Goal: Task Accomplishment & Management: Manage account settings

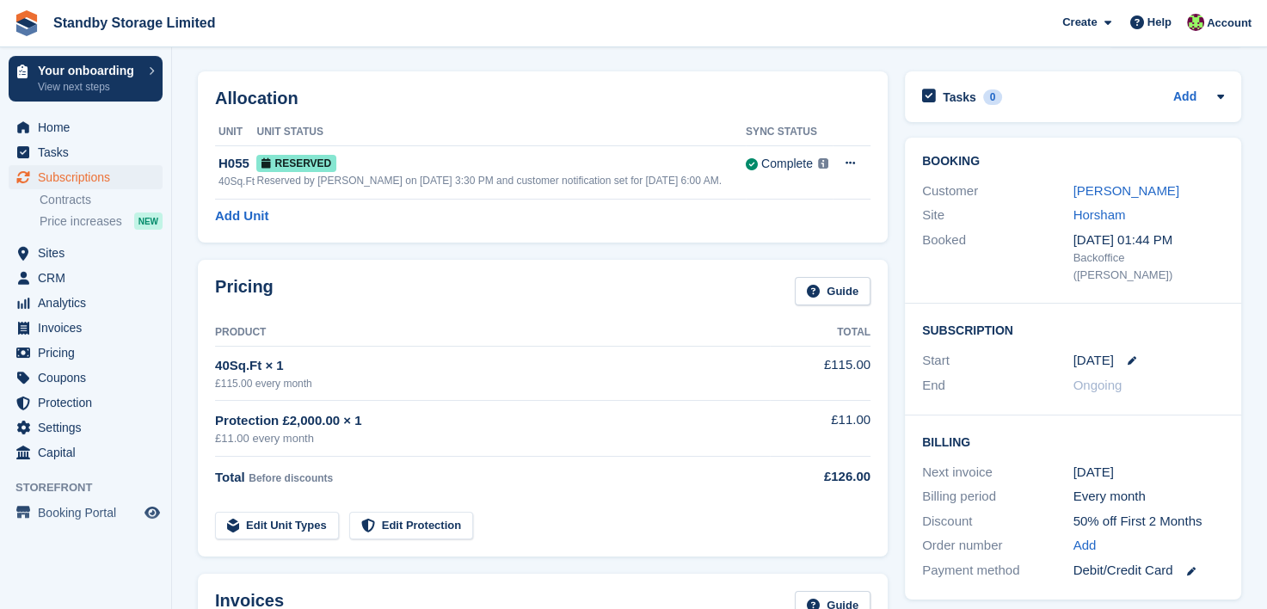
scroll to position [86, 0]
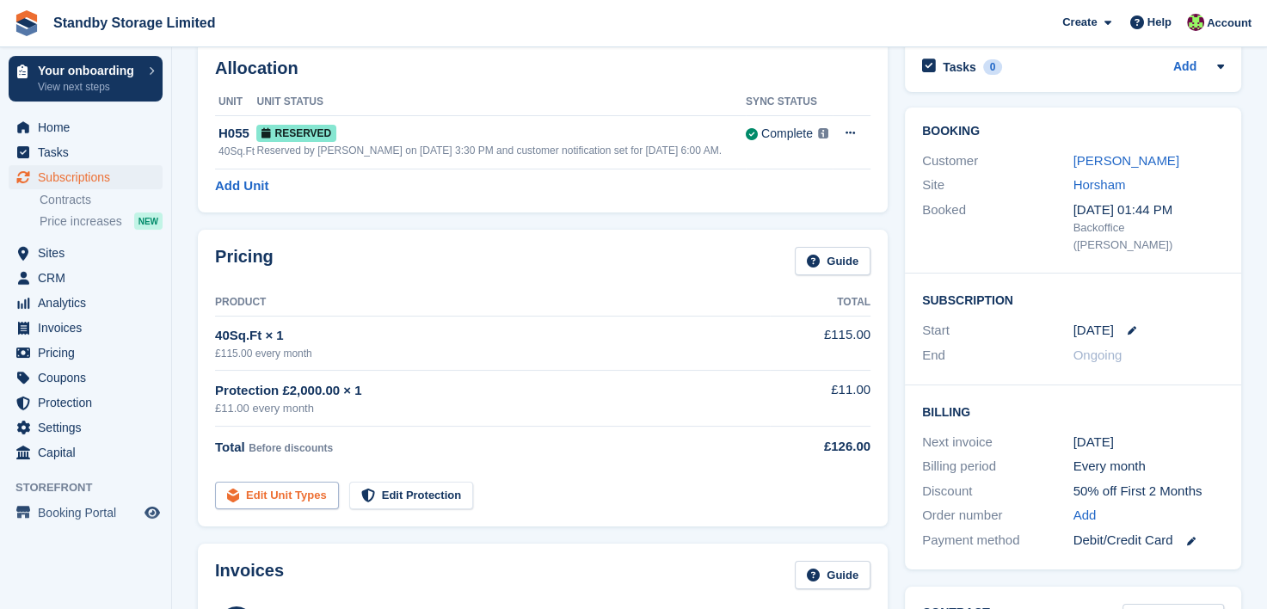
click at [268, 495] on link "Edit Unit Types" at bounding box center [277, 496] width 124 height 28
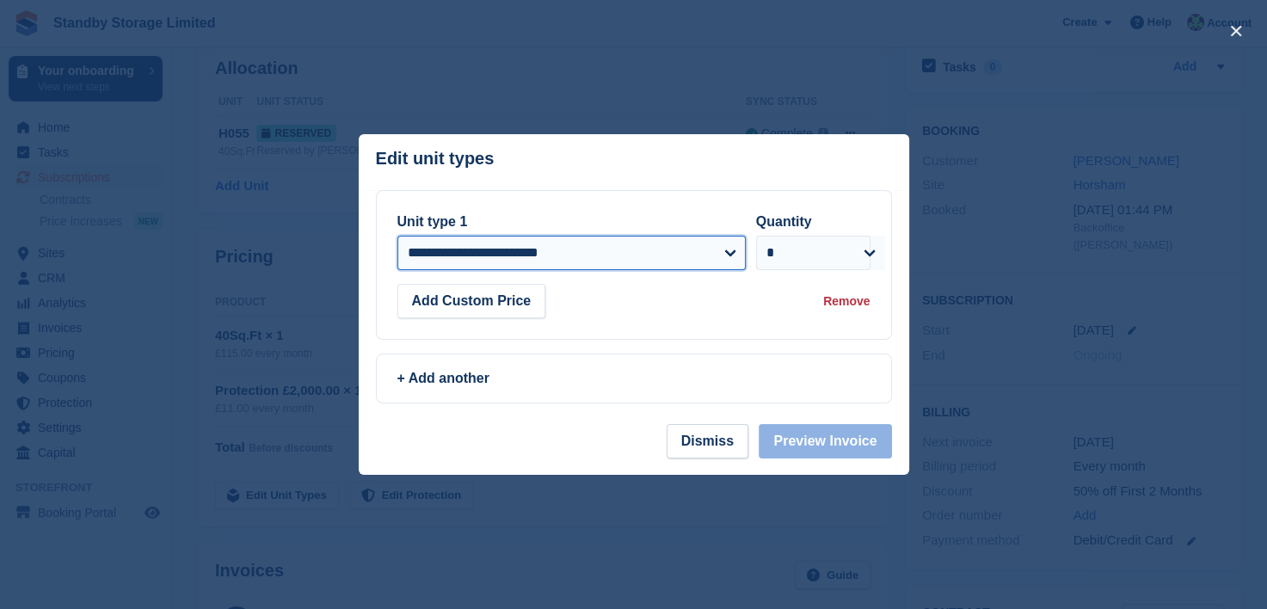
click at [729, 250] on select "**********" at bounding box center [571, 253] width 348 height 34
select select "*****"
click at [397, 236] on select "**********" at bounding box center [571, 253] width 348 height 34
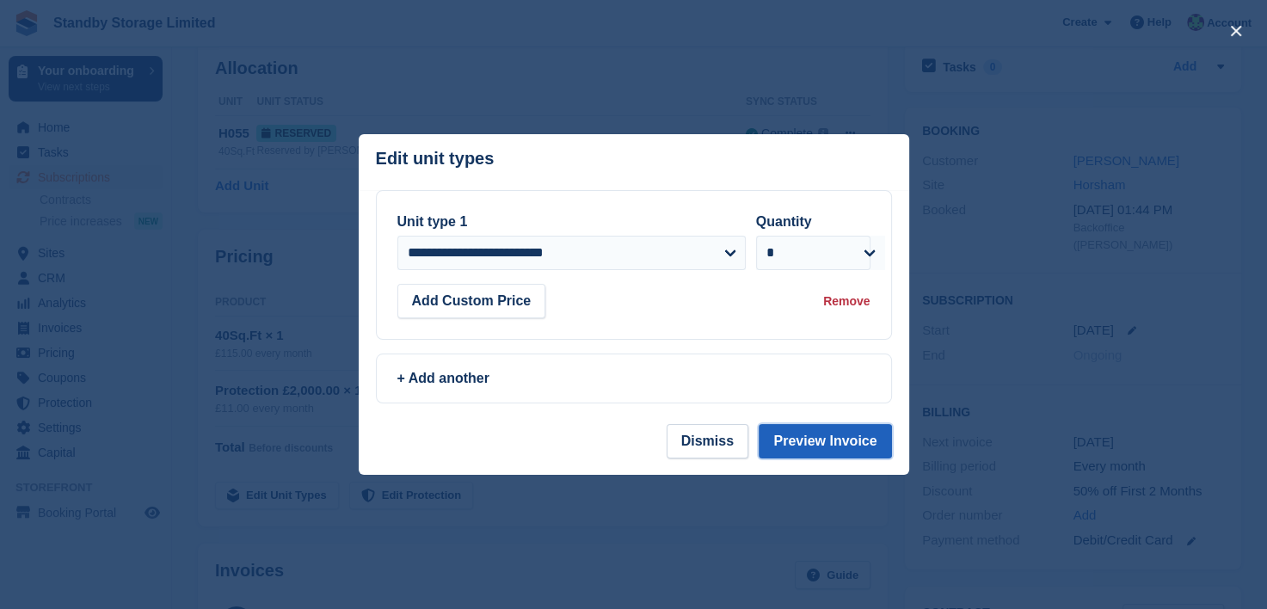
click at [816, 440] on button "Preview Invoice" at bounding box center [824, 441] width 132 height 34
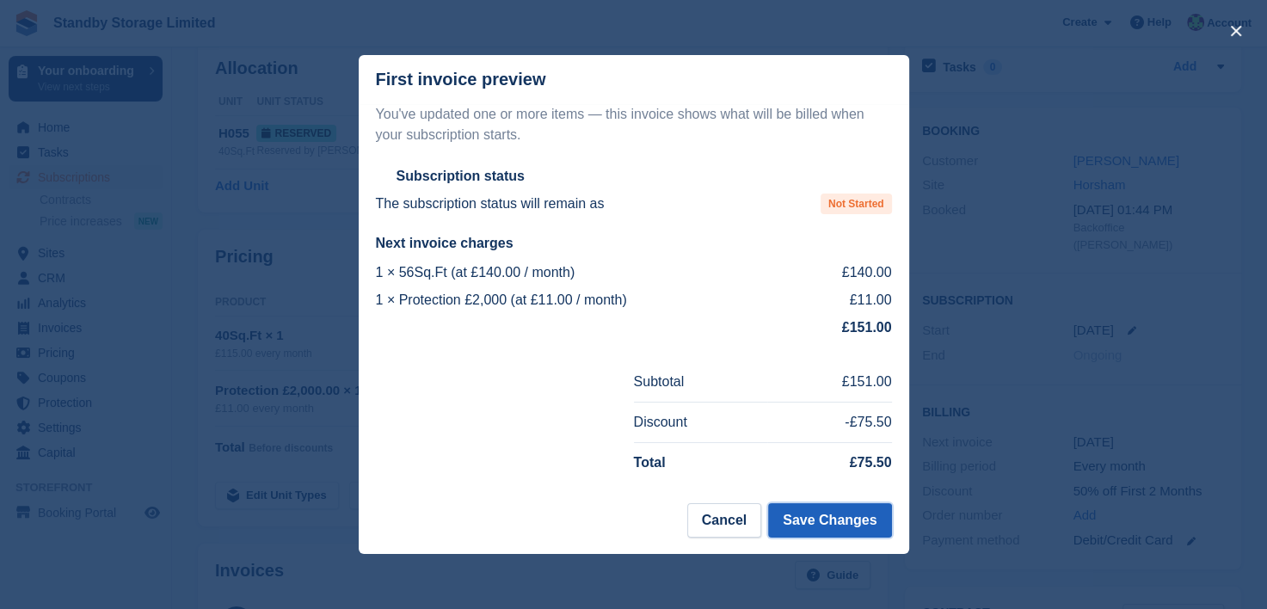
click at [829, 523] on button "Save Changes" at bounding box center [829, 520] width 123 height 34
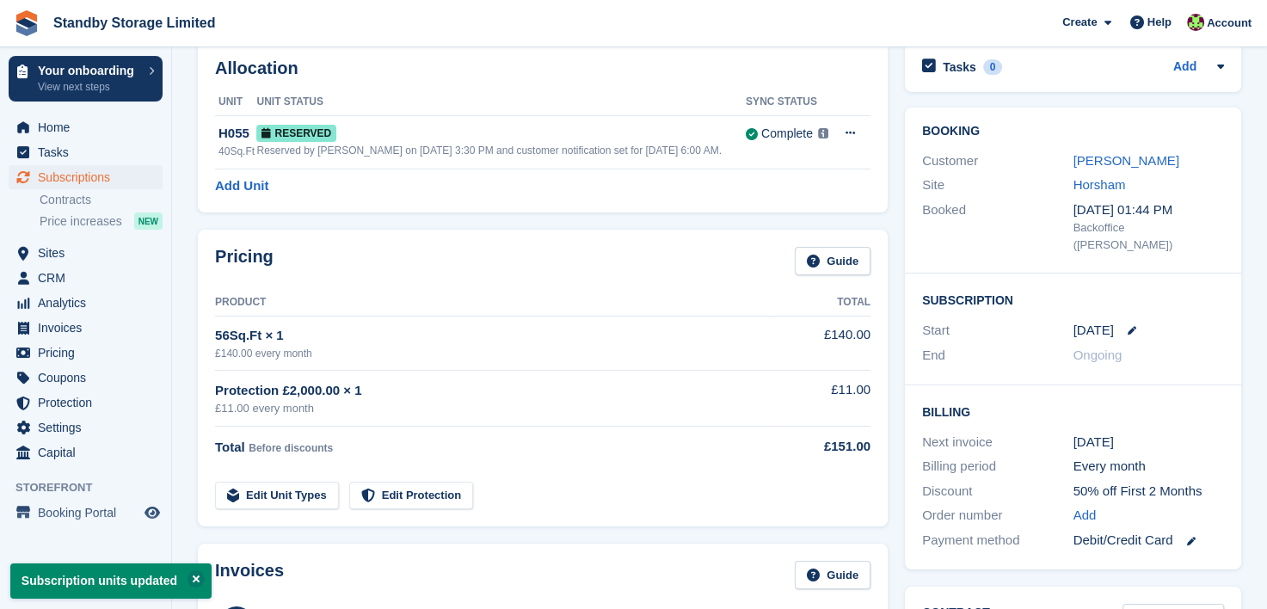
scroll to position [0, 0]
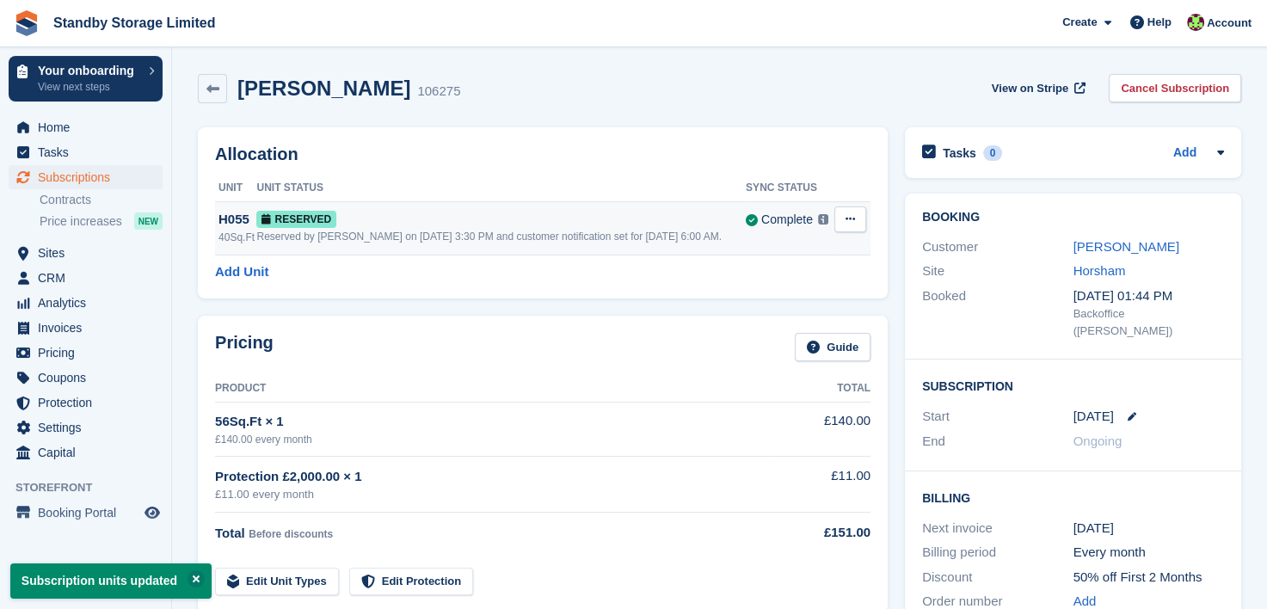
click at [850, 220] on icon at bounding box center [849, 218] width 9 height 11
click at [733, 289] on p "Deallocate" at bounding box center [784, 290] width 150 height 22
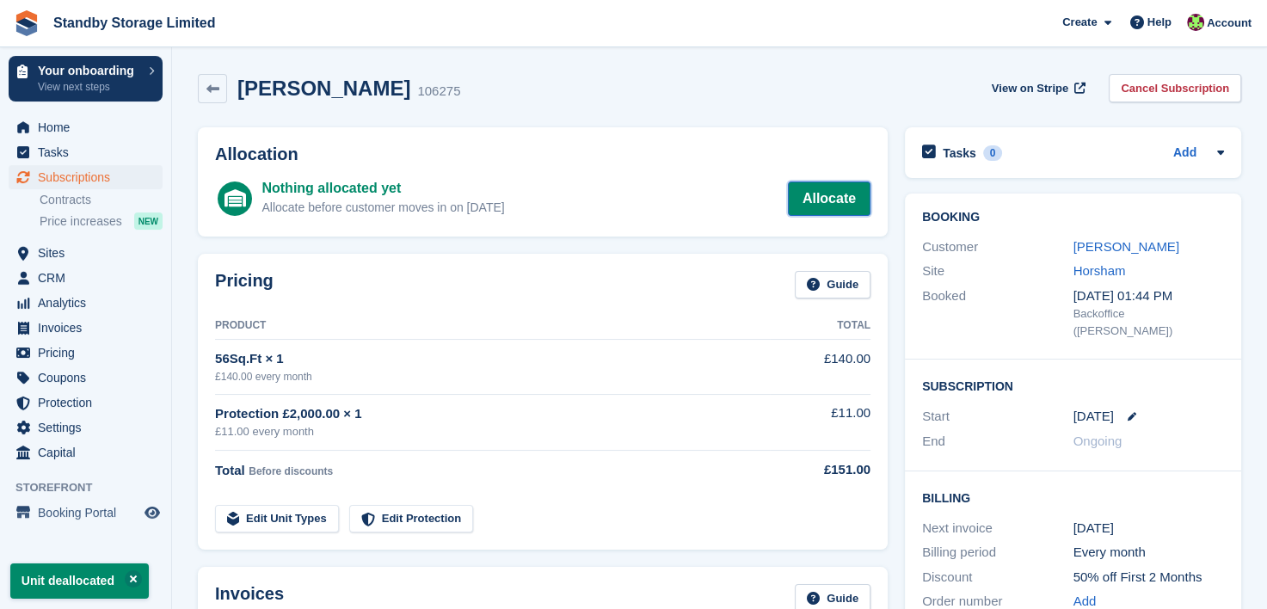
click at [824, 200] on link "Allocate" at bounding box center [829, 198] width 83 height 34
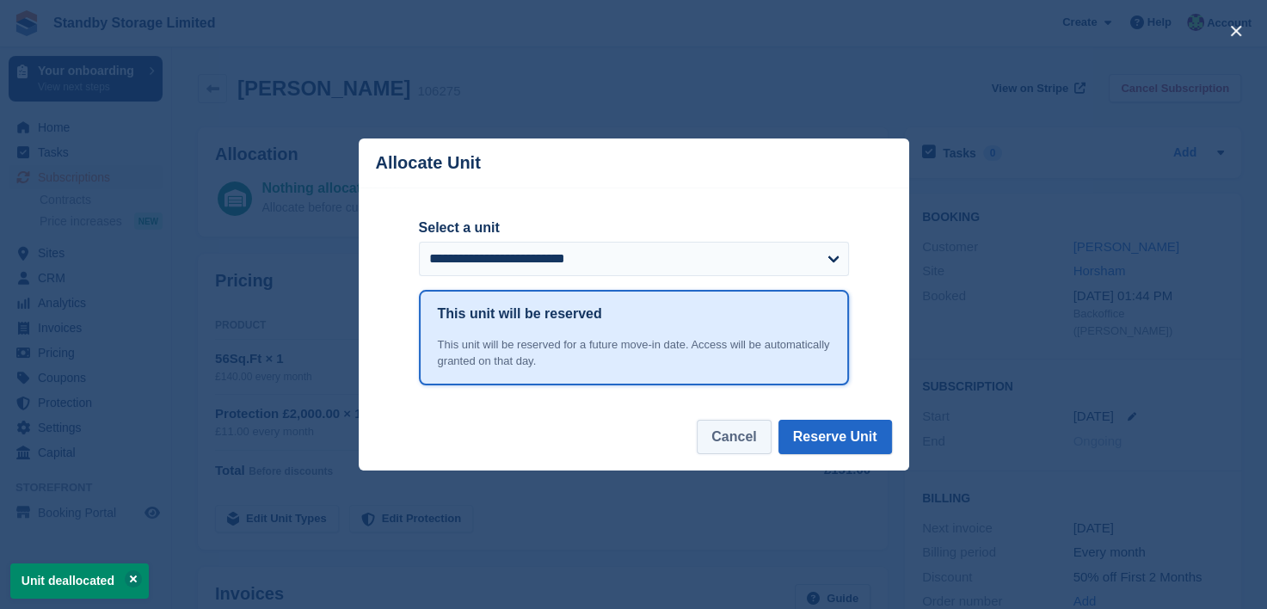
click at [731, 443] on button "Cancel" at bounding box center [734, 437] width 74 height 34
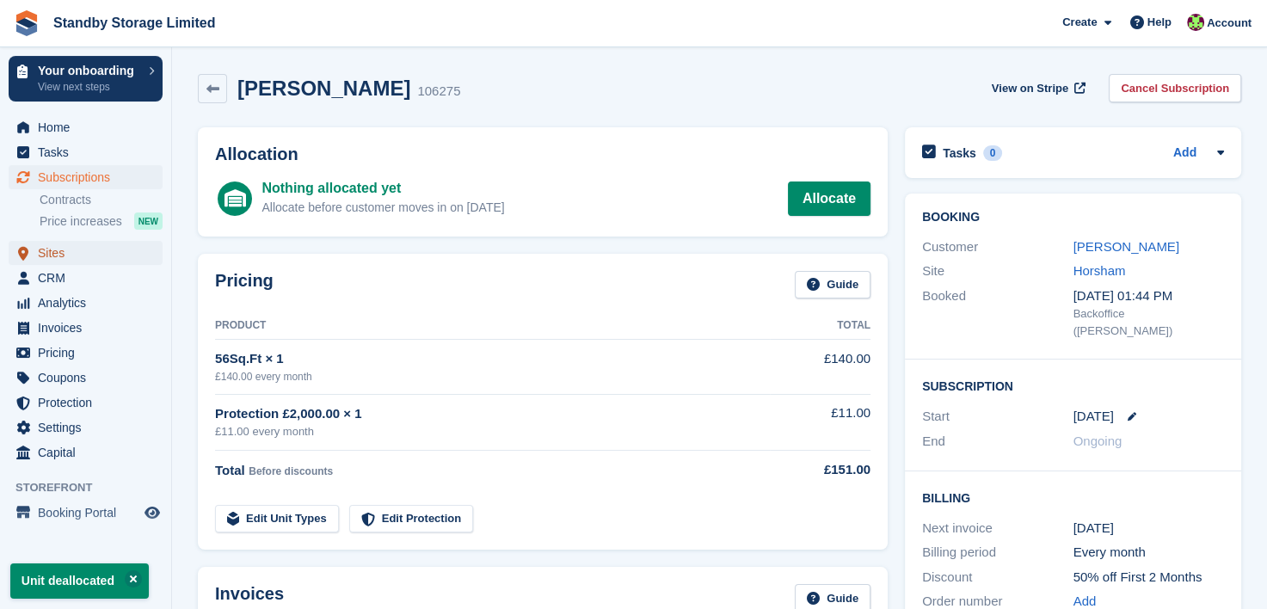
click at [46, 255] on span "Sites" at bounding box center [89, 253] width 103 height 24
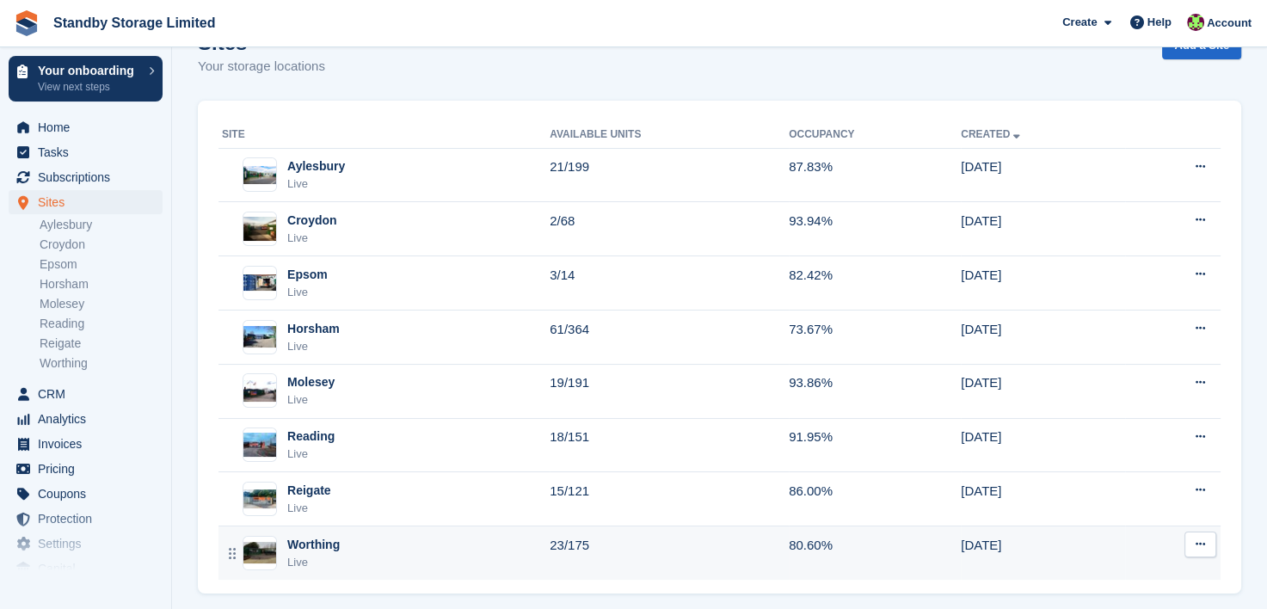
scroll to position [62, 0]
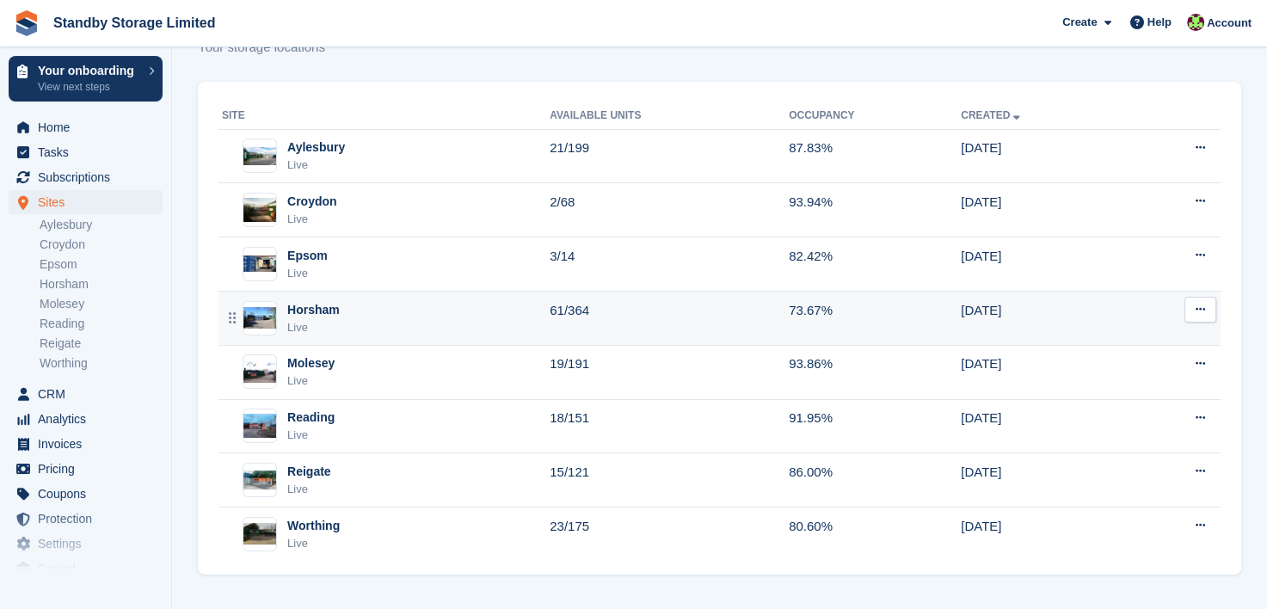
click at [304, 301] on div "Horsham" at bounding box center [313, 310] width 52 height 18
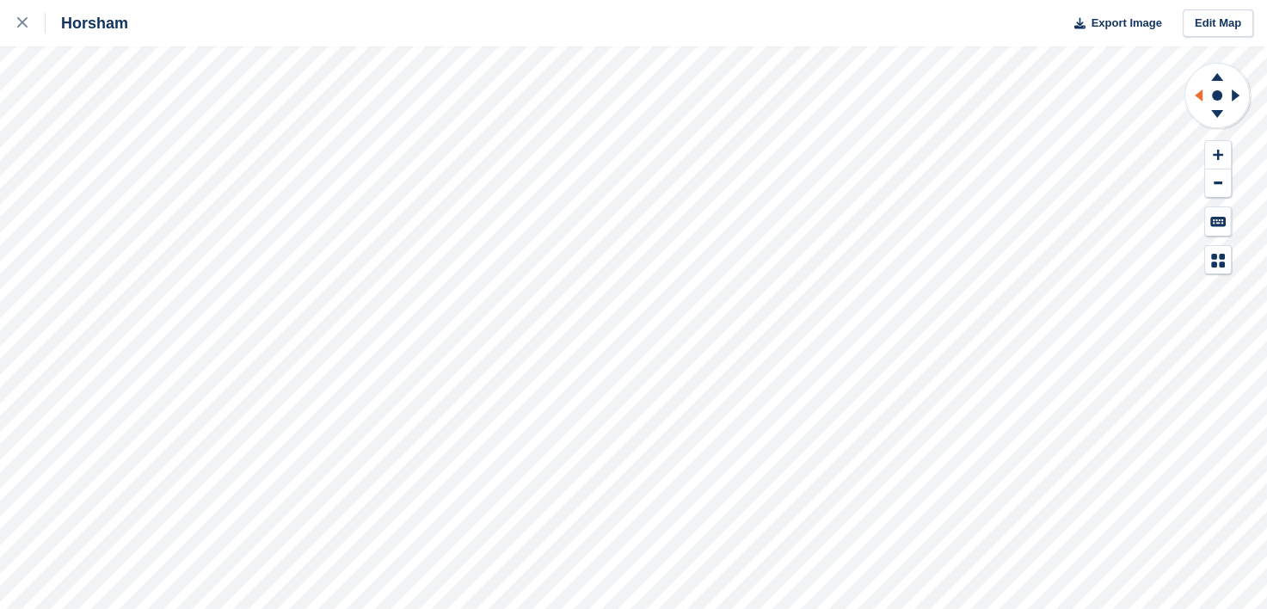
click at [1199, 96] on icon at bounding box center [1198, 95] width 8 height 12
click at [1195, 96] on g at bounding box center [1195, 95] width 21 height 45
click at [1216, 76] on icon at bounding box center [1217, 77] width 12 height 8
click at [1235, 90] on icon at bounding box center [1237, 95] width 21 height 45
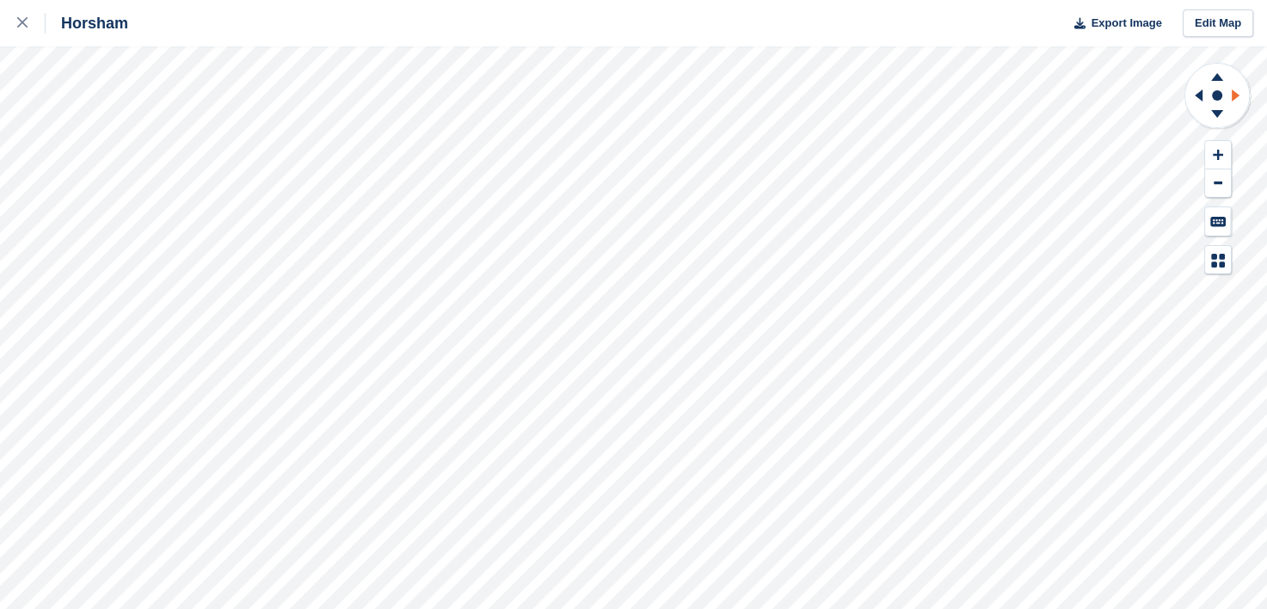
click at [1233, 94] on icon at bounding box center [1235, 95] width 8 height 12
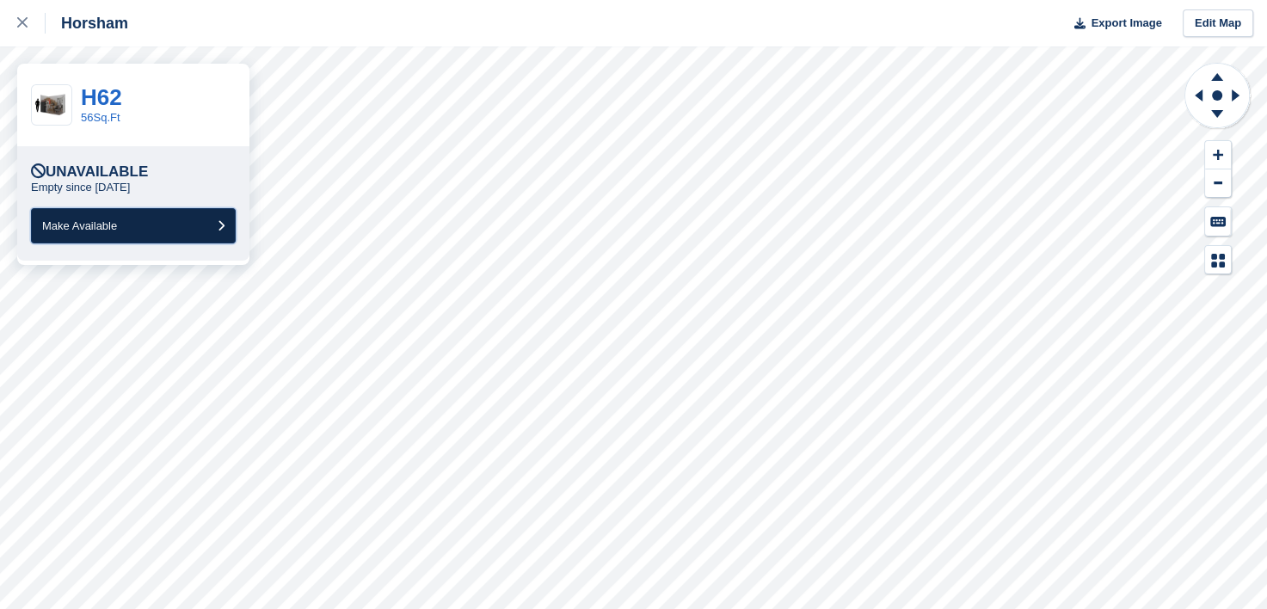
click at [97, 227] on span "Make Available" at bounding box center [79, 225] width 75 height 13
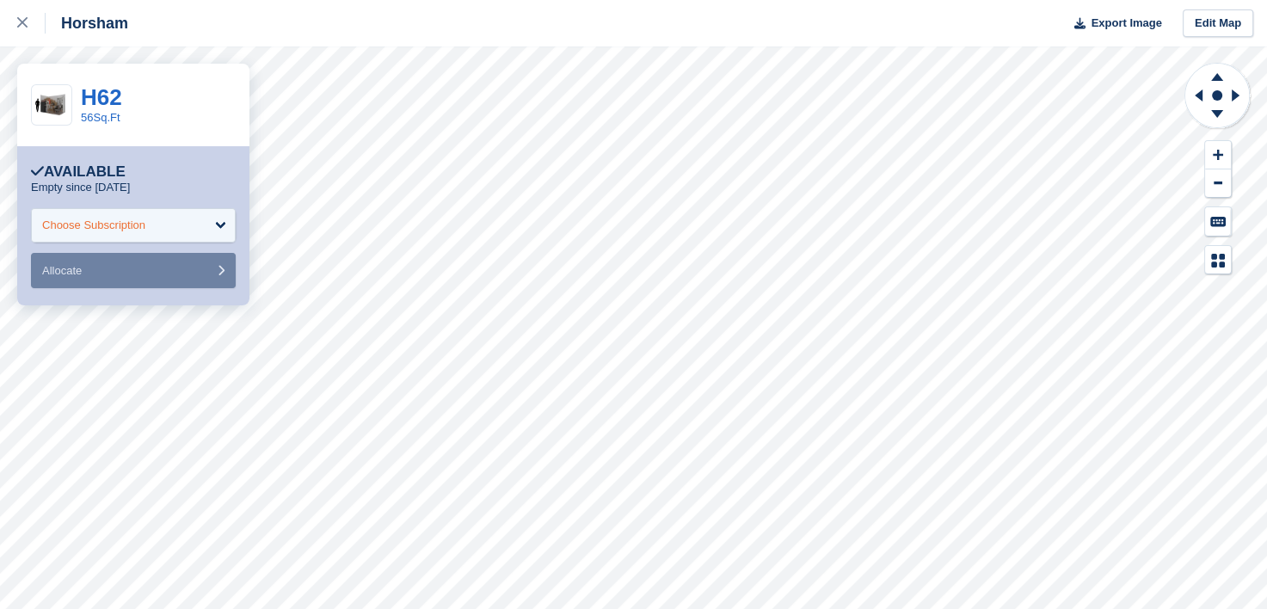
click at [59, 224] on div "Choose Subscription" at bounding box center [93, 225] width 103 height 17
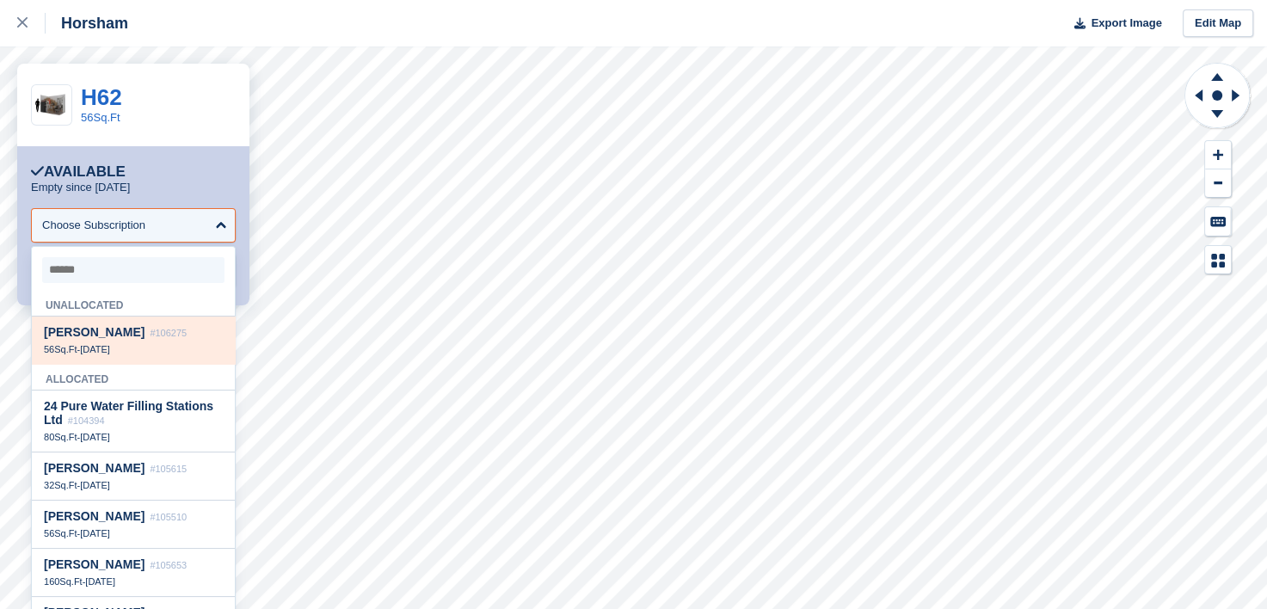
click at [74, 349] on div "56Sq.Ft - 15 Sep" at bounding box center [133, 349] width 179 height 12
select select "******"
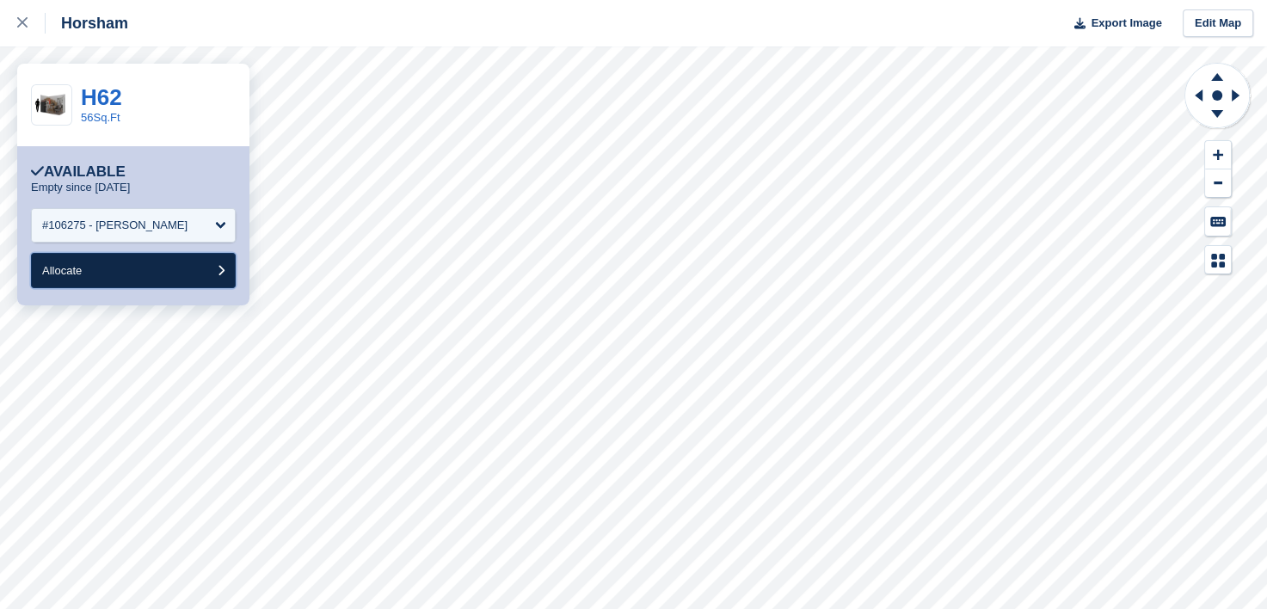
click at [64, 268] on span "Allocate" at bounding box center [62, 270] width 40 height 13
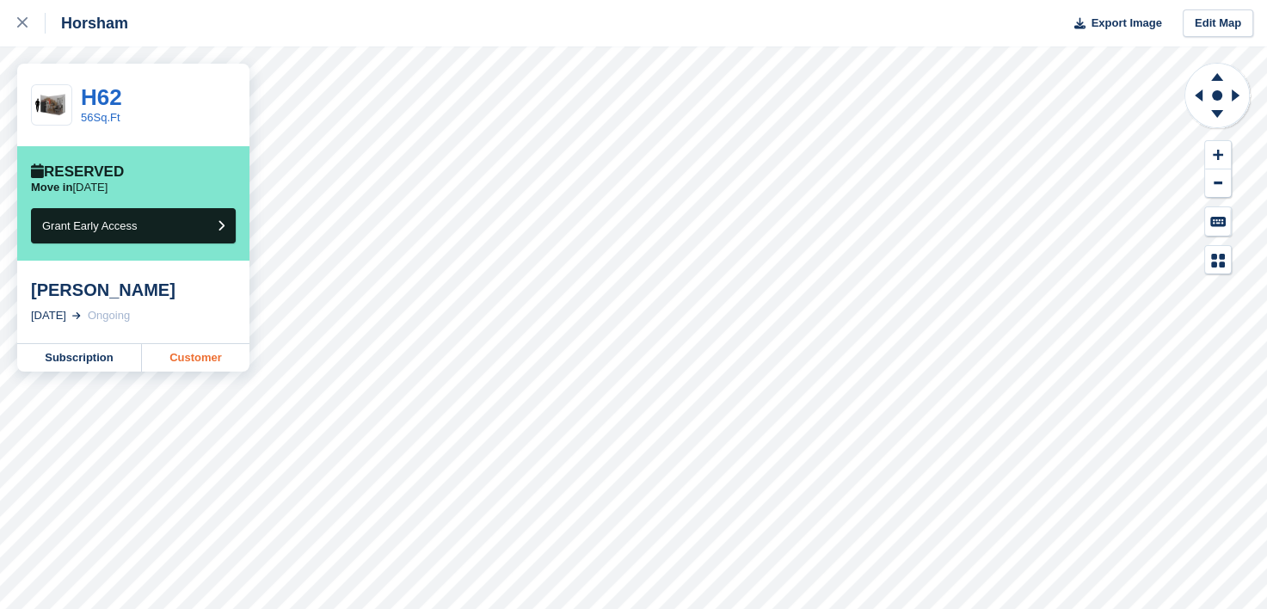
click at [175, 360] on link "Customer" at bounding box center [195, 358] width 107 height 28
drag, startPoint x: 21, startPoint y: 21, endPoint x: 37, endPoint y: 34, distance: 20.7
click at [21, 21] on icon at bounding box center [22, 22] width 10 height 10
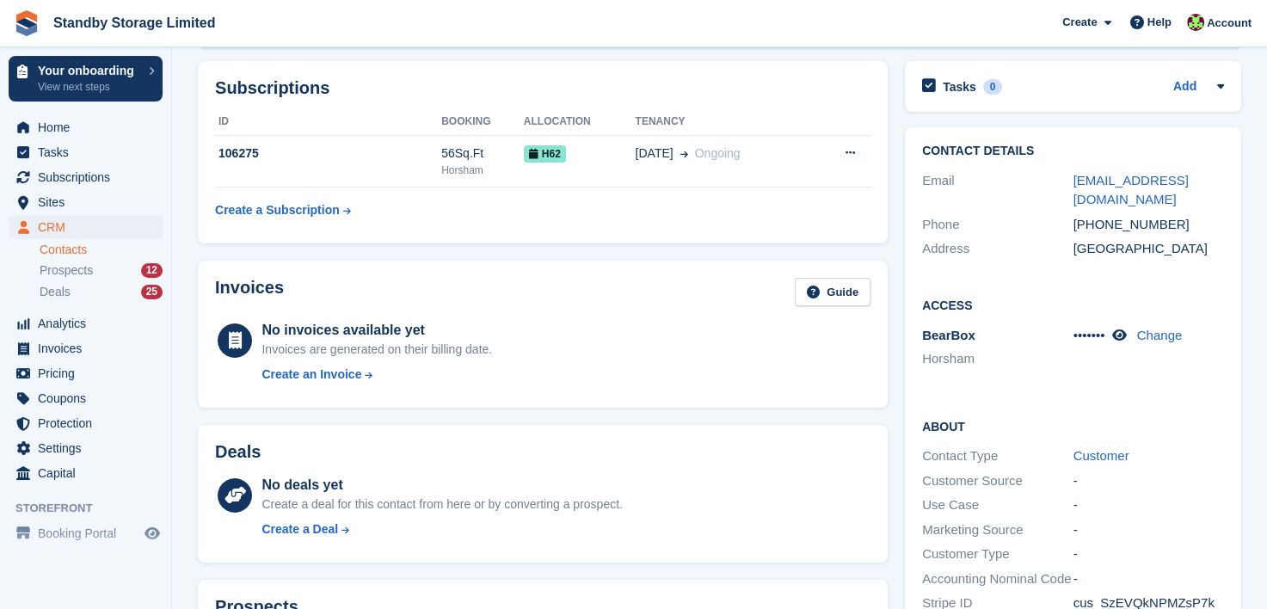
scroll to position [42, 0]
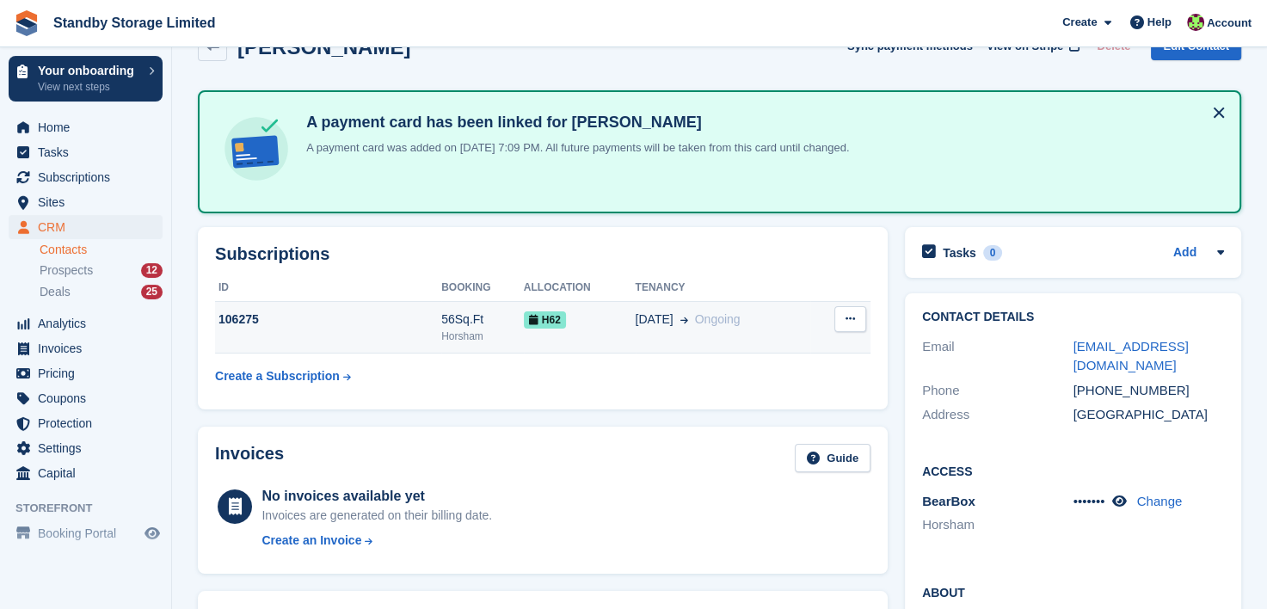
click at [580, 322] on div "H62" at bounding box center [580, 319] width 112 height 18
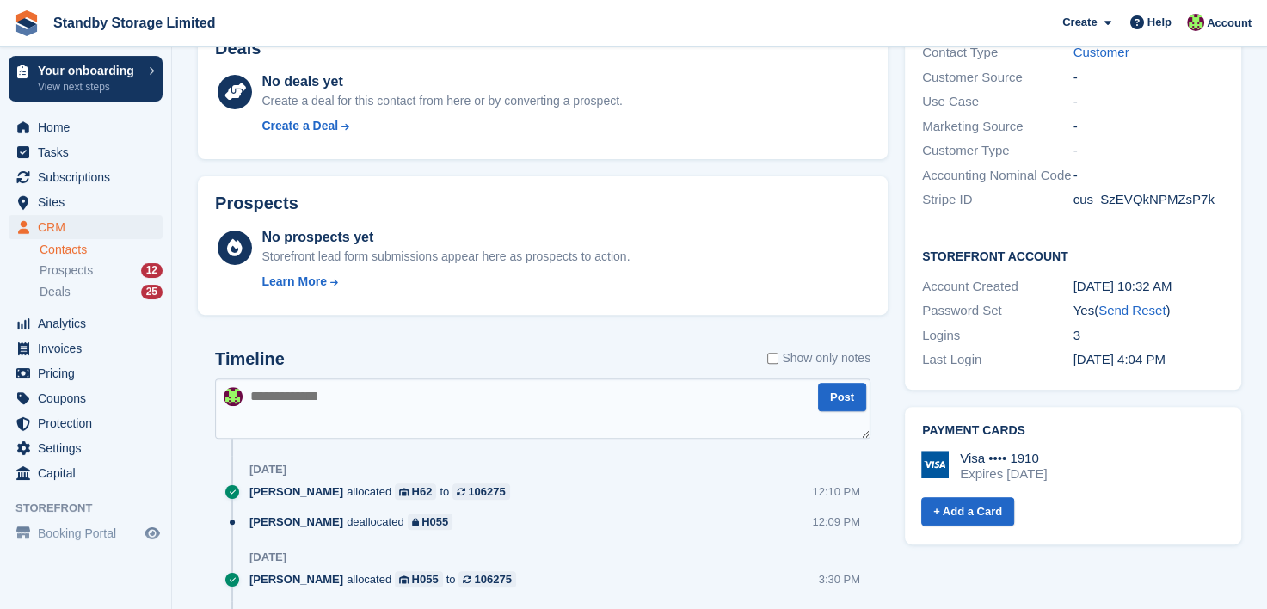
scroll to position [644, 0]
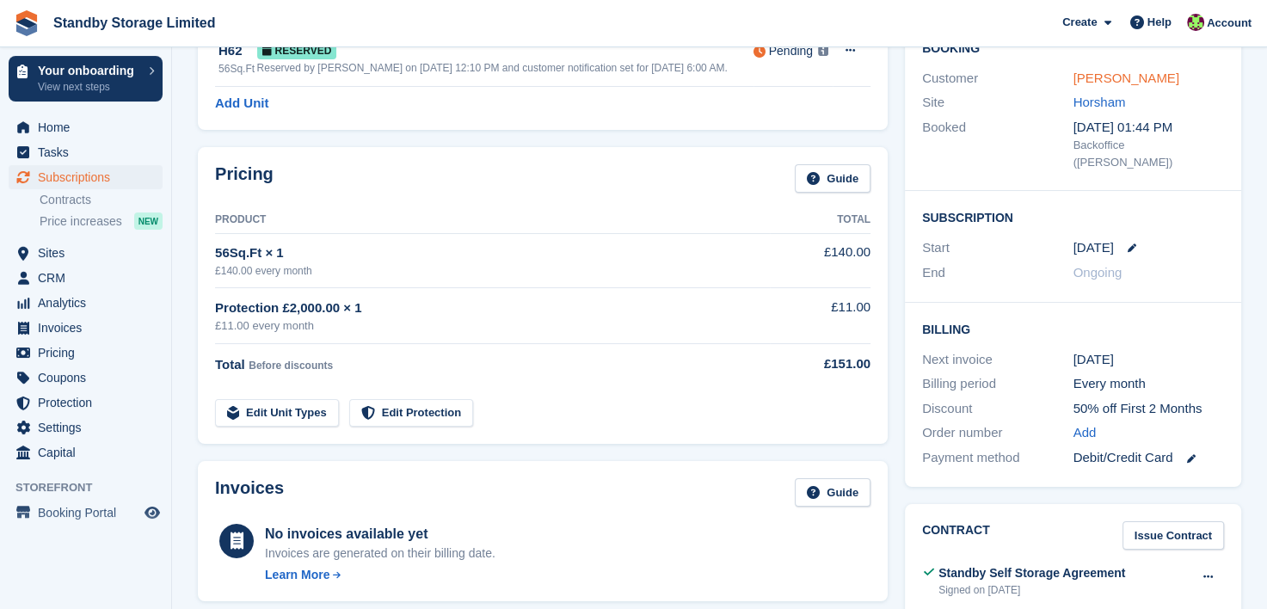
scroll to position [172, 0]
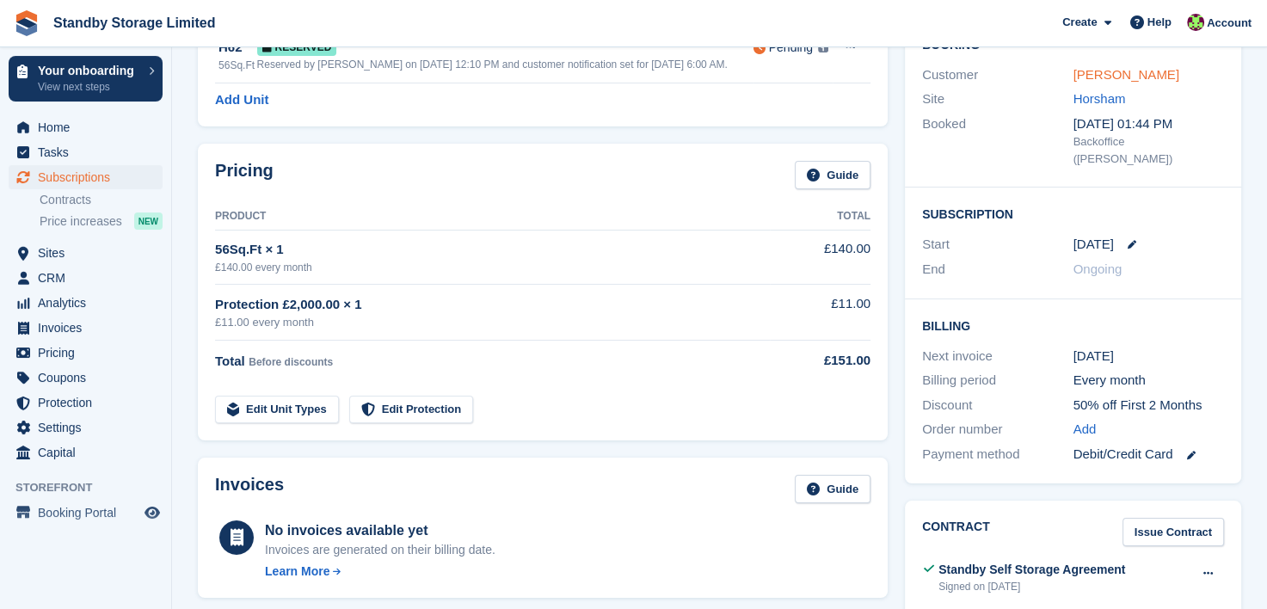
click at [1111, 72] on link "Bobby Brittin" at bounding box center [1126, 74] width 106 height 15
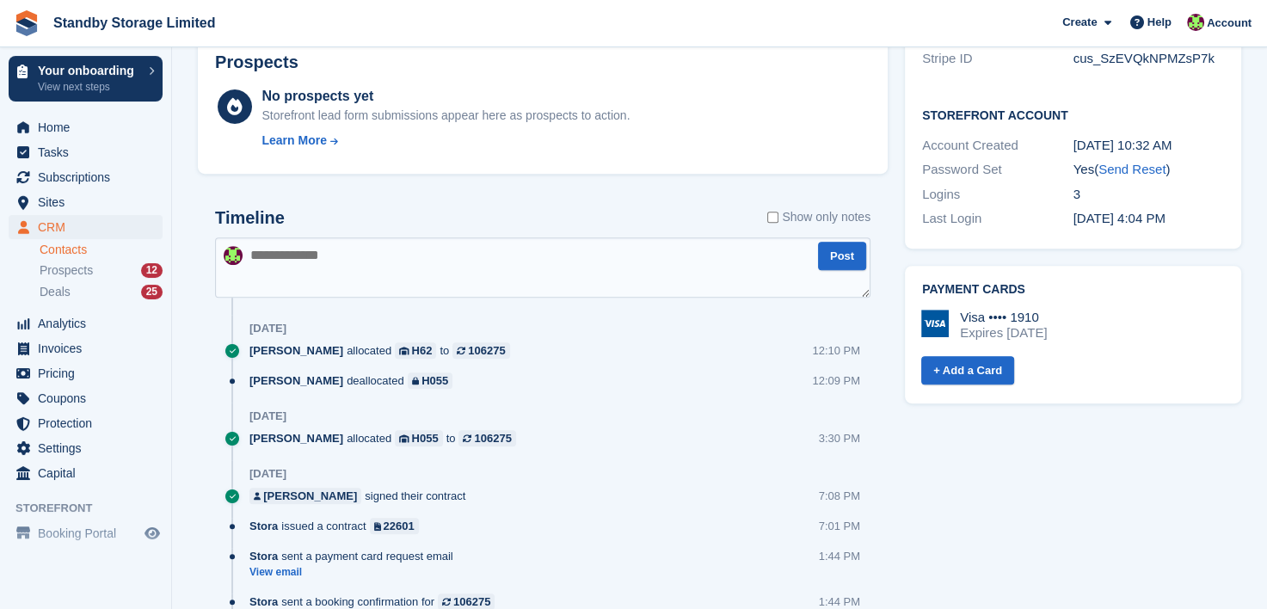
scroll to position [644, 0]
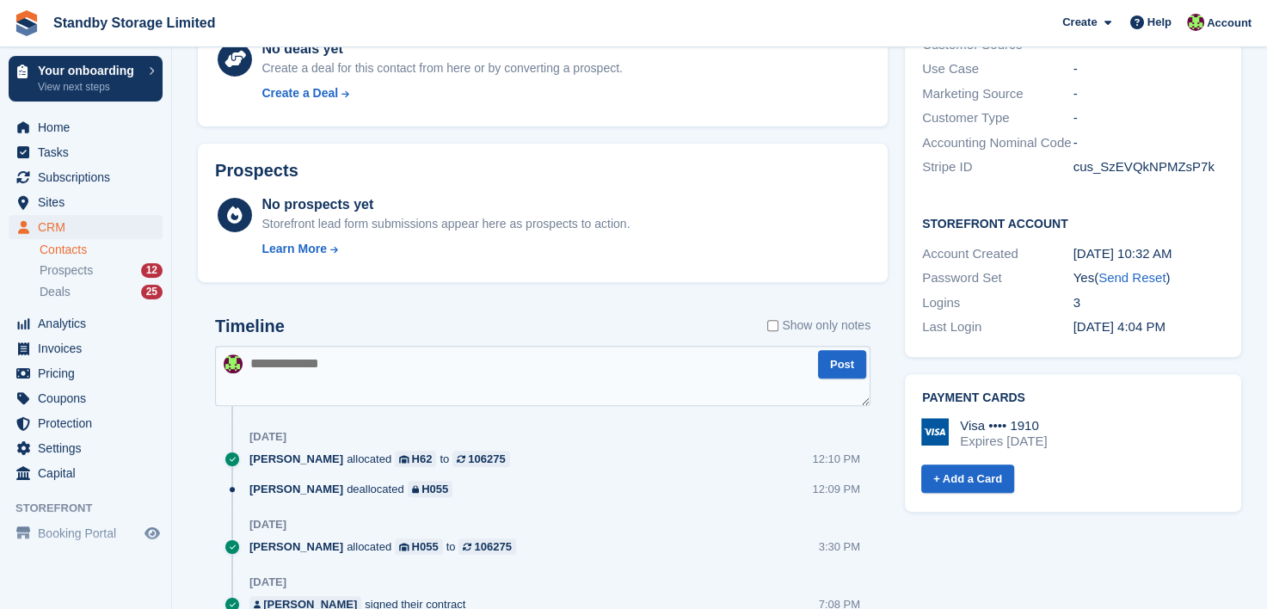
click at [303, 359] on textarea at bounding box center [542, 376] width 655 height 60
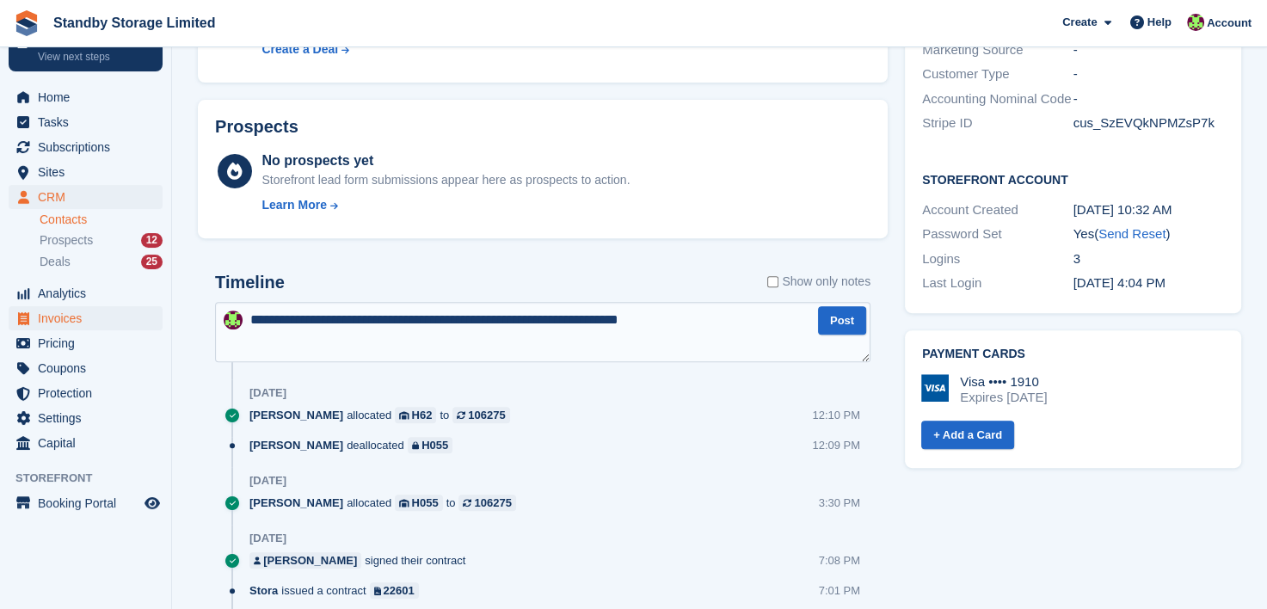
scroll to position [774, 0]
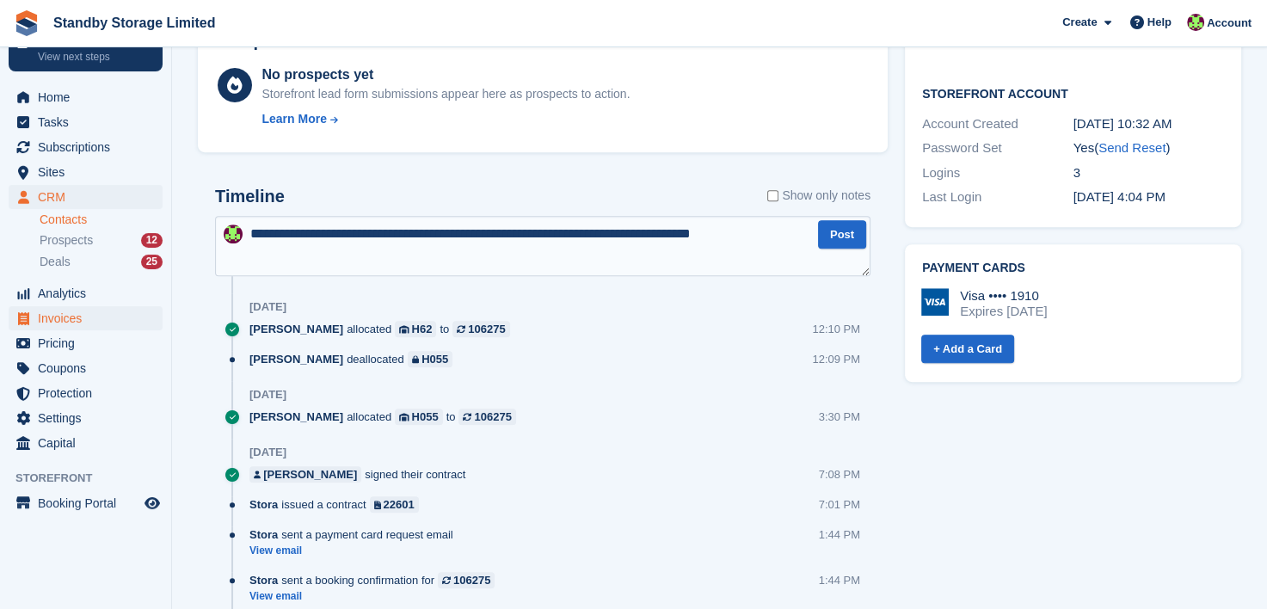
type textarea "**********"
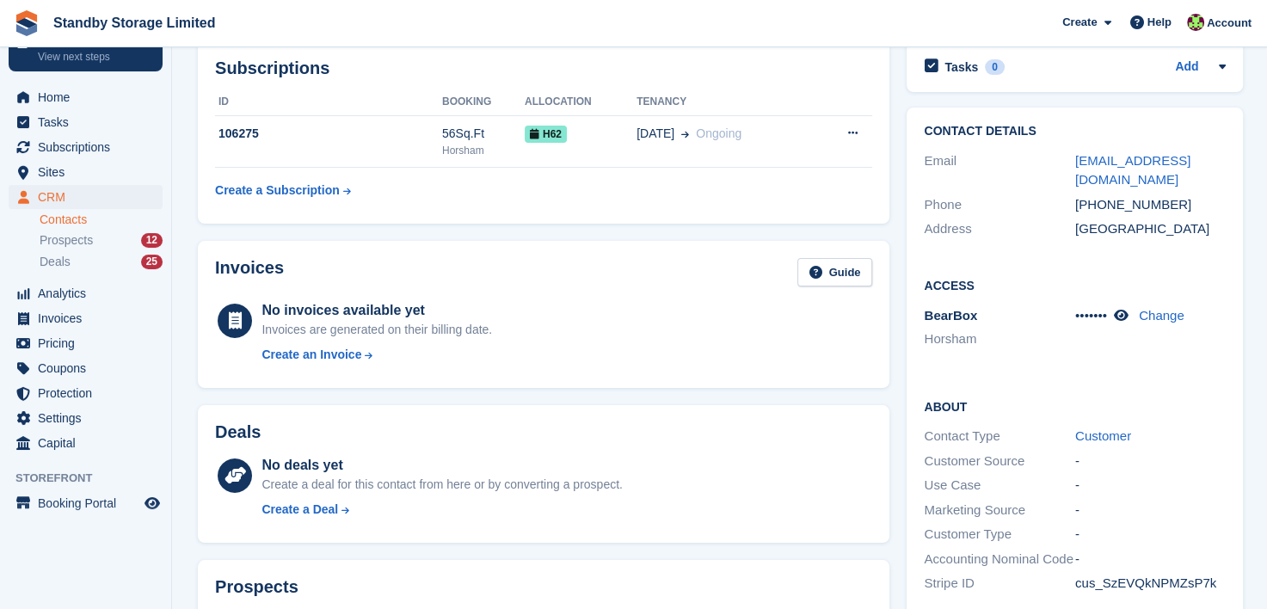
scroll to position [258, 0]
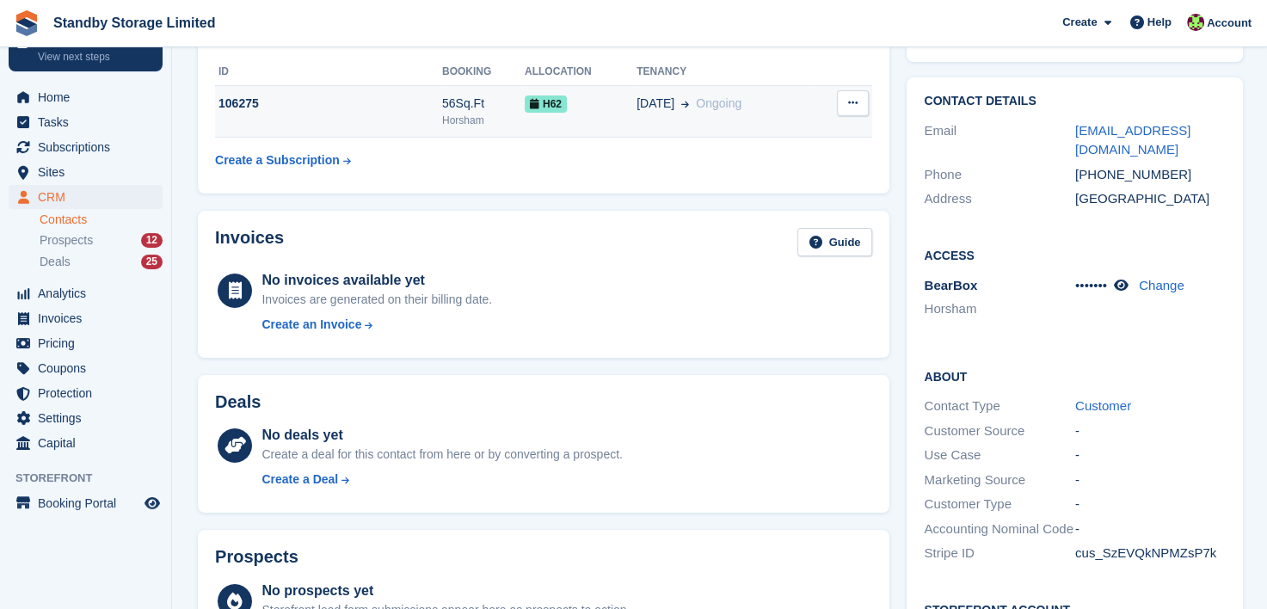
click at [332, 107] on div "106275" at bounding box center [328, 104] width 227 height 18
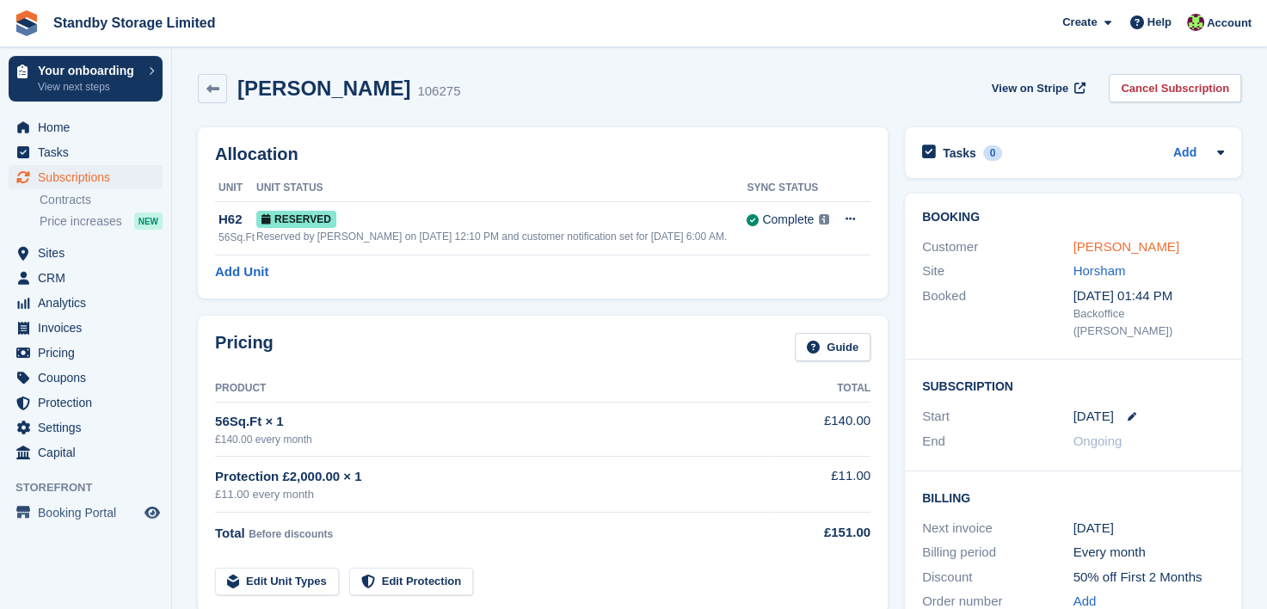
click at [1088, 246] on link "Bobby Brittin" at bounding box center [1126, 246] width 106 height 15
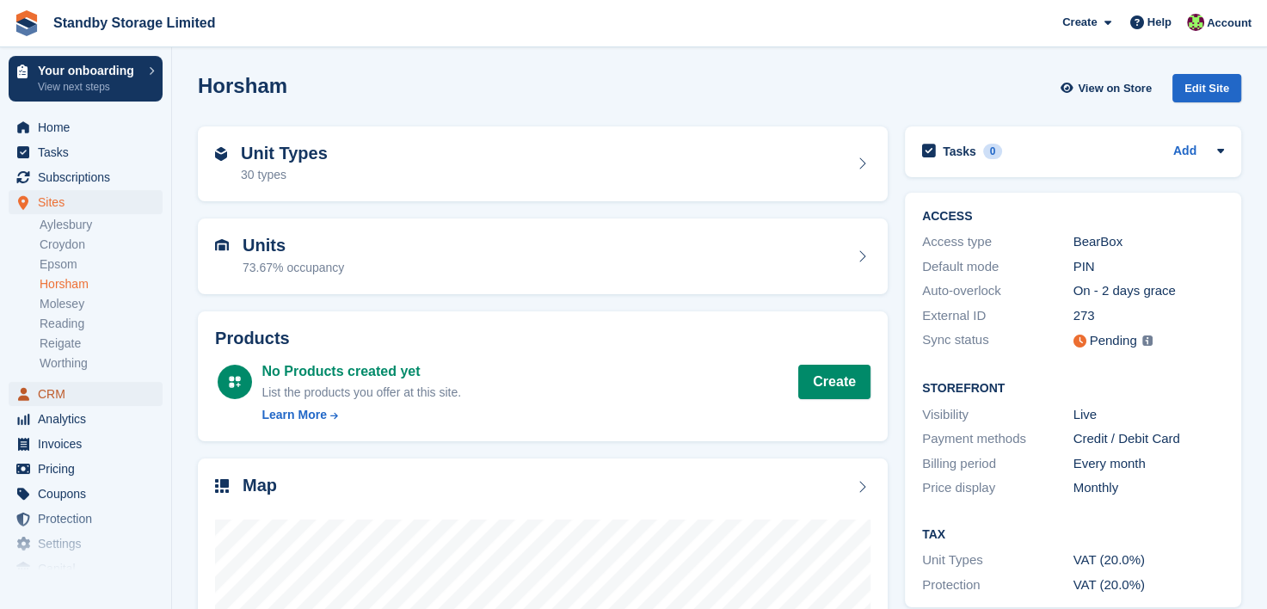
click at [55, 397] on span "CRM" at bounding box center [89, 394] width 103 height 24
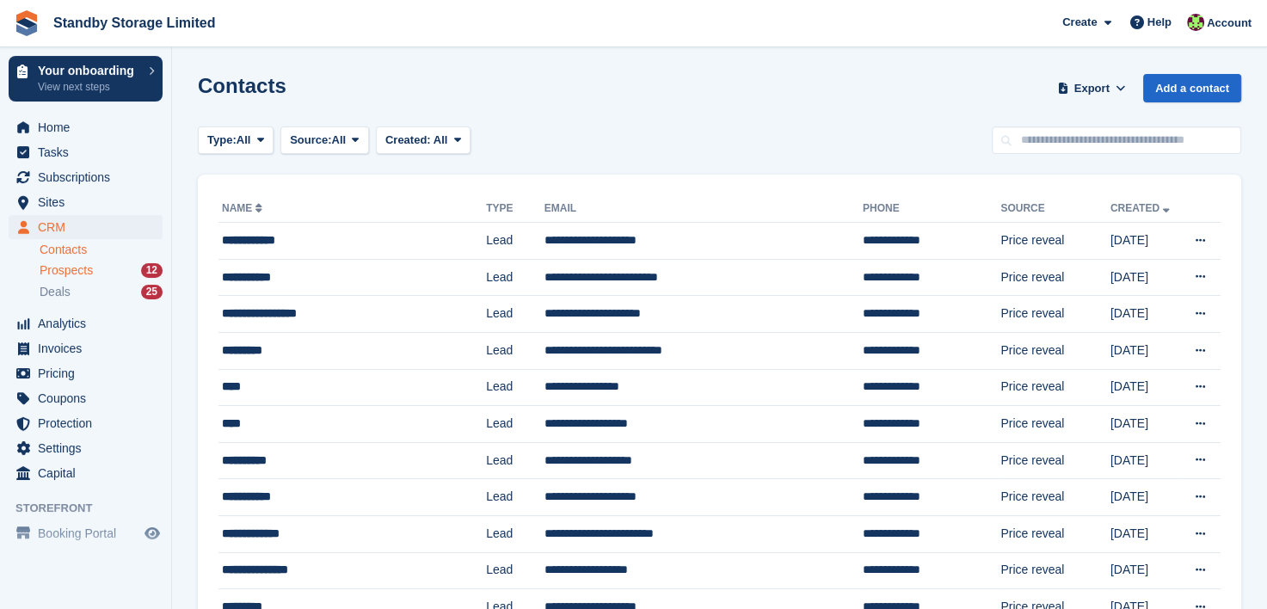
click at [62, 272] on span "Prospects" at bounding box center [66, 270] width 53 height 16
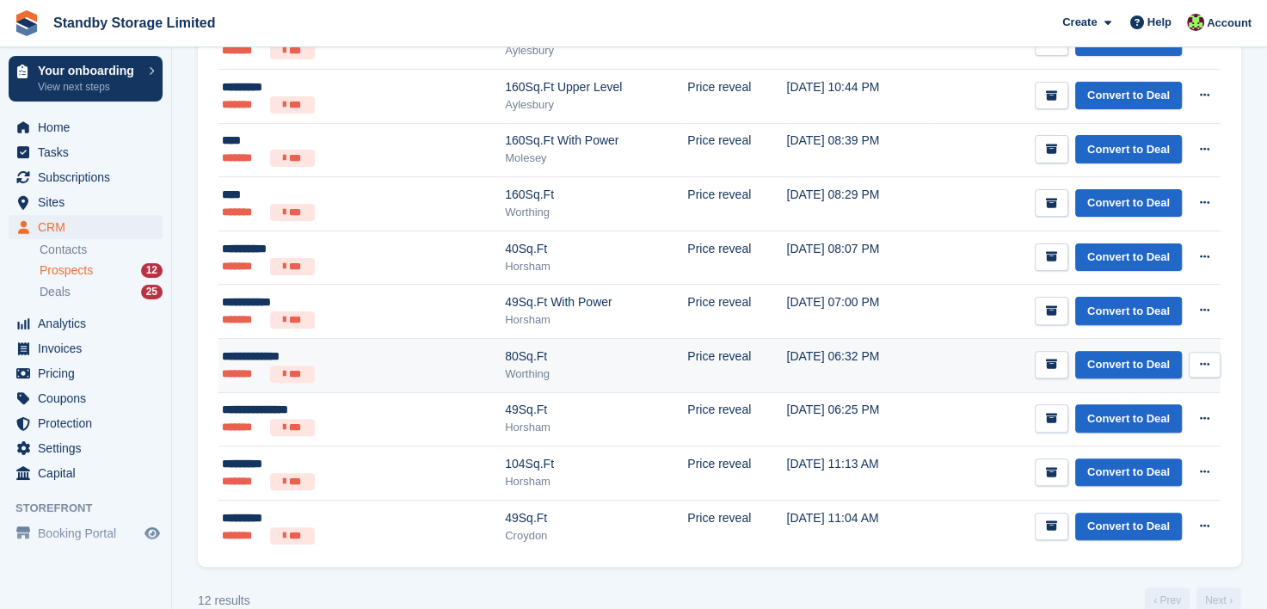
scroll to position [506, 0]
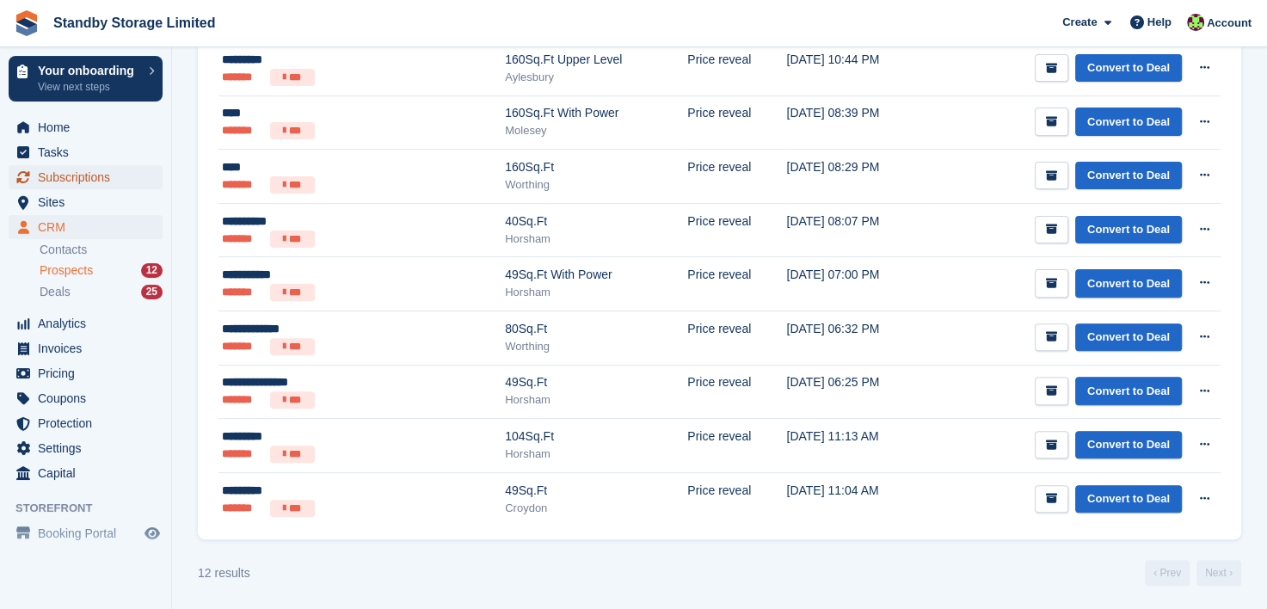
click at [78, 178] on span "Subscriptions" at bounding box center [89, 177] width 103 height 24
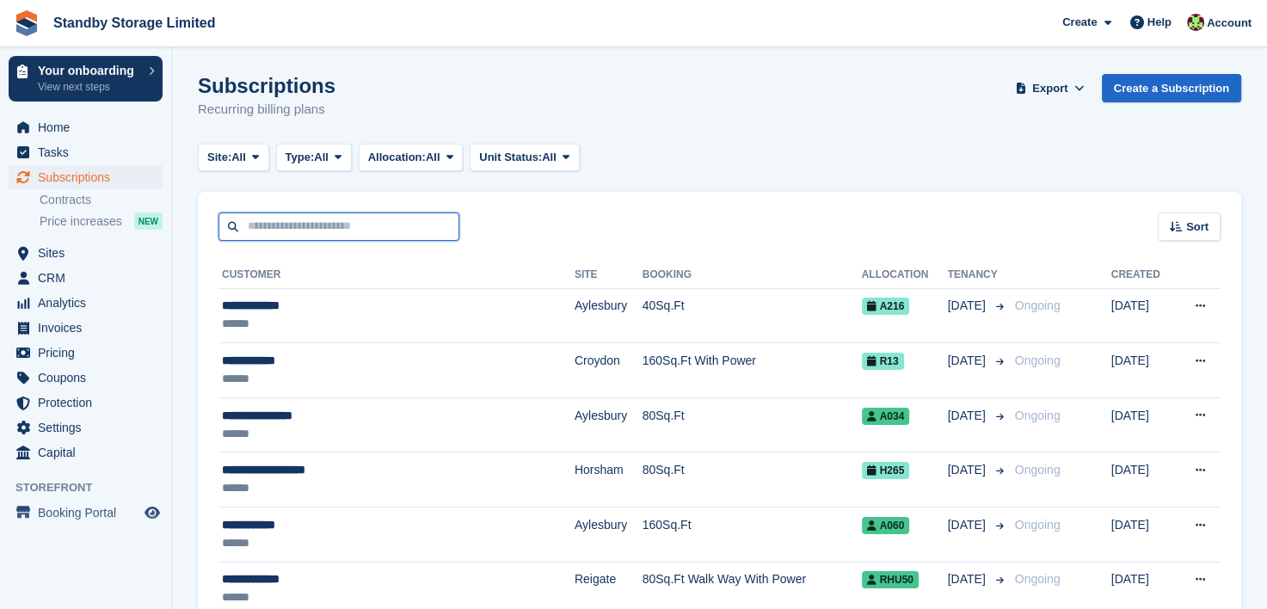
click at [314, 231] on input "text" at bounding box center [338, 226] width 241 height 28
type input "*****"
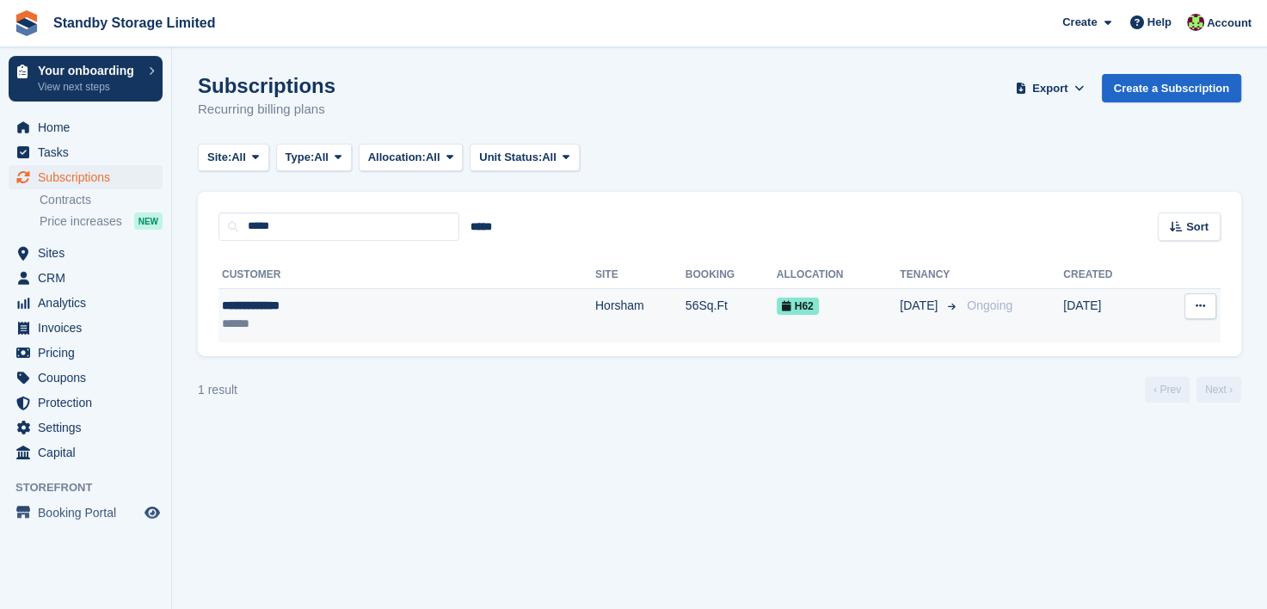
click at [287, 303] on div "**********" at bounding box center [322, 306] width 200 height 18
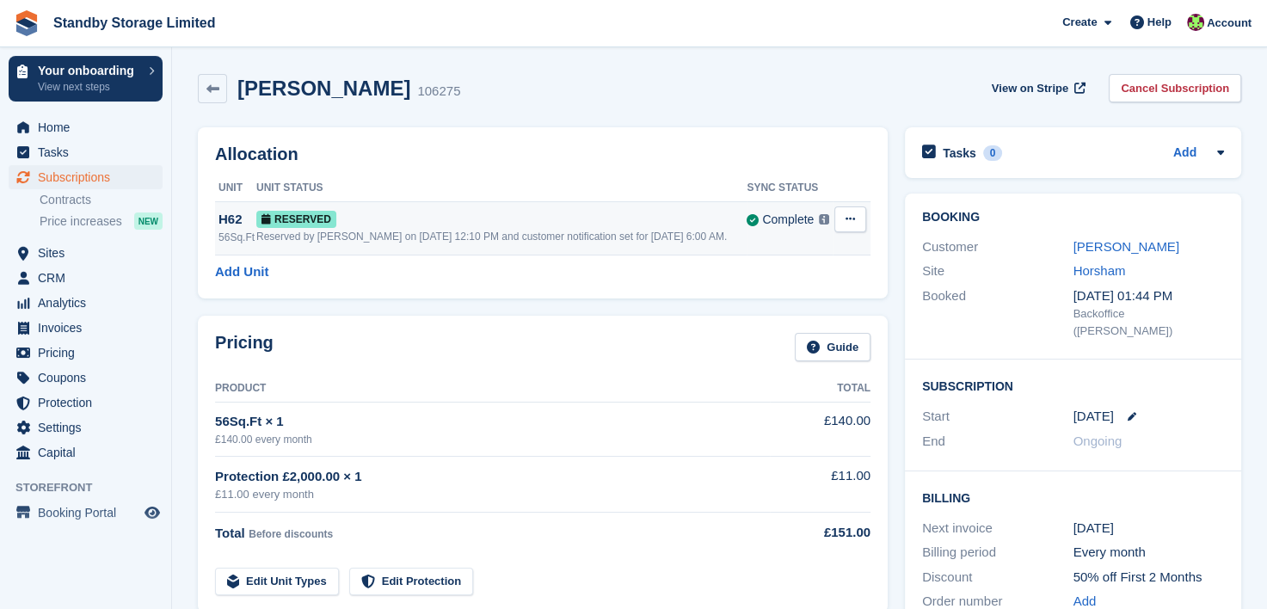
click at [708, 218] on div "Reserved" at bounding box center [501, 219] width 490 height 18
click at [847, 219] on icon at bounding box center [849, 218] width 9 height 11
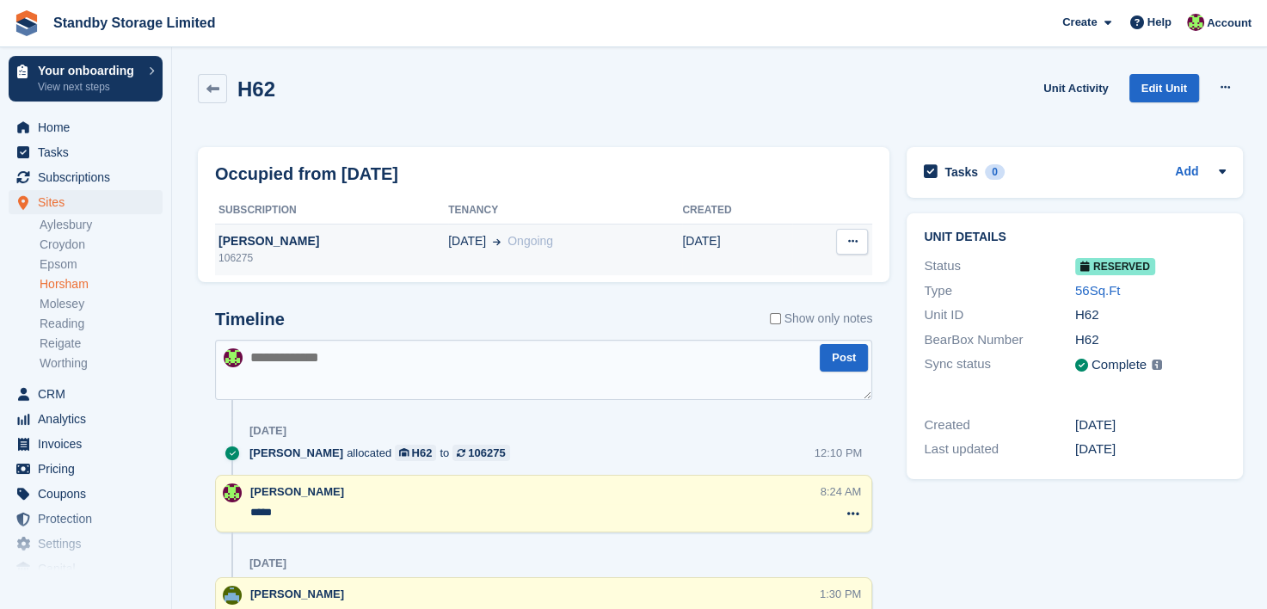
click at [630, 248] on div "[DATE] Ongoing" at bounding box center [565, 241] width 234 height 18
click at [850, 241] on icon at bounding box center [851, 241] width 9 height 11
click at [626, 248] on div "[DATE] Ongoing" at bounding box center [565, 241] width 234 height 18
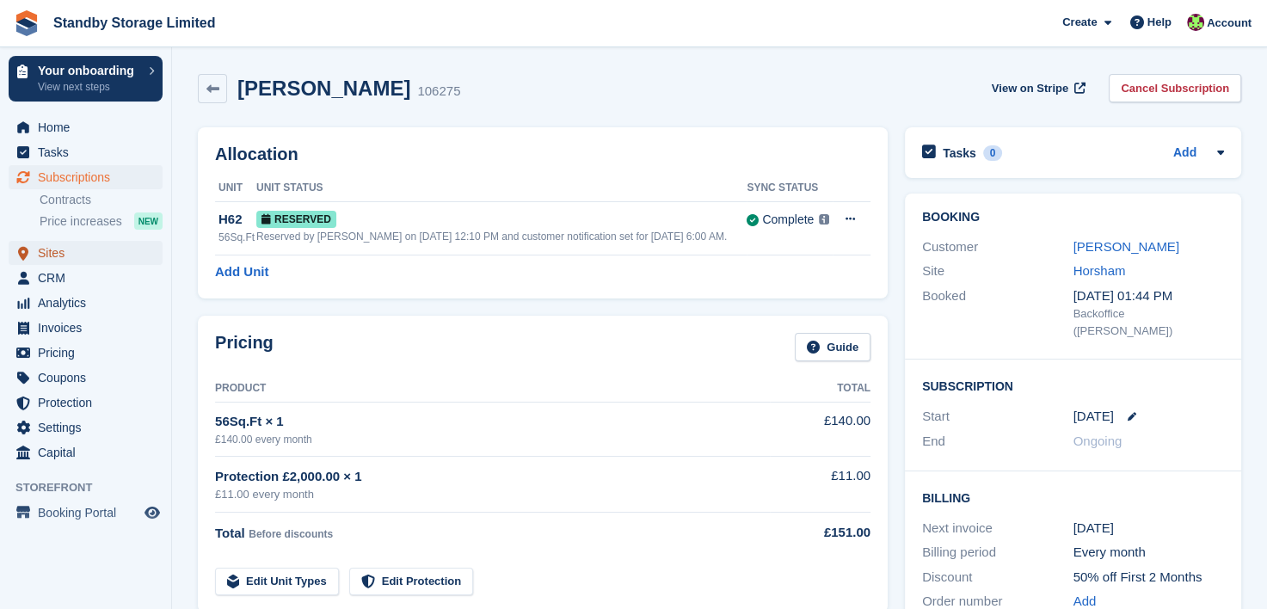
click at [44, 251] on span "Sites" at bounding box center [89, 253] width 103 height 24
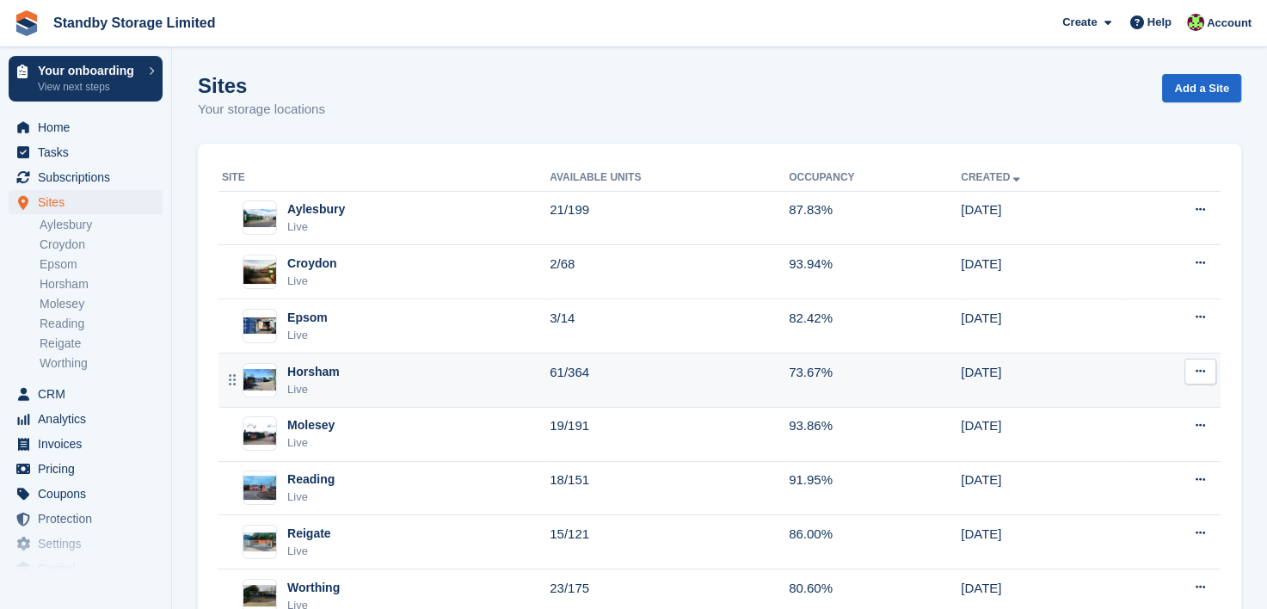
click at [299, 365] on div "Horsham" at bounding box center [313, 372] width 52 height 18
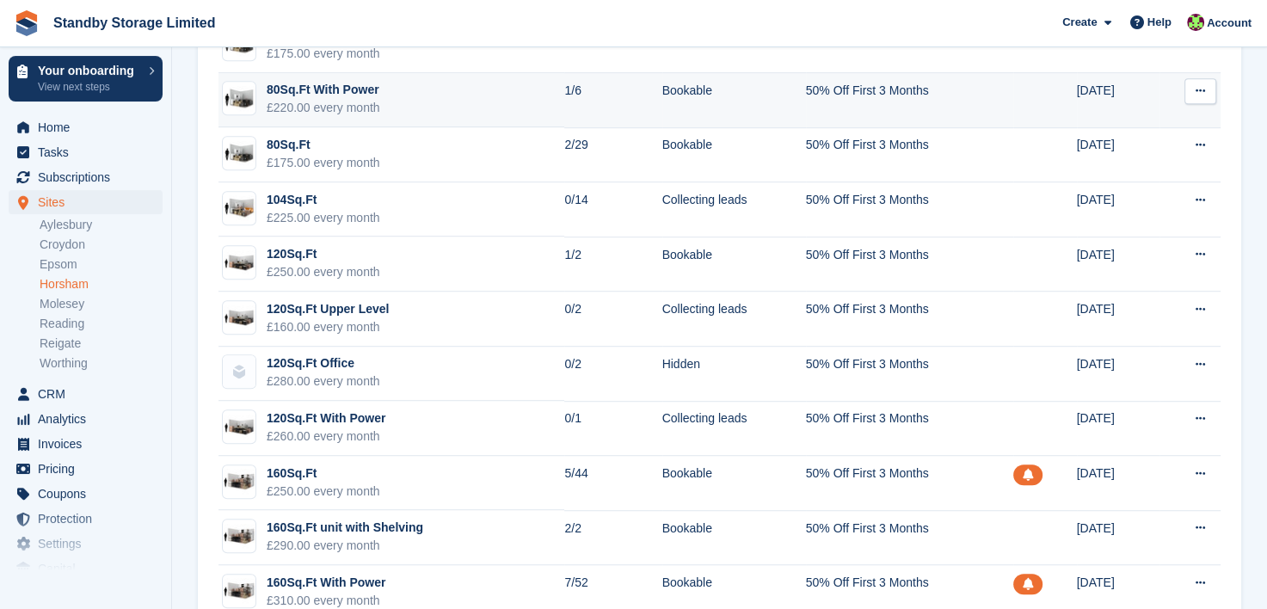
scroll to position [688, 0]
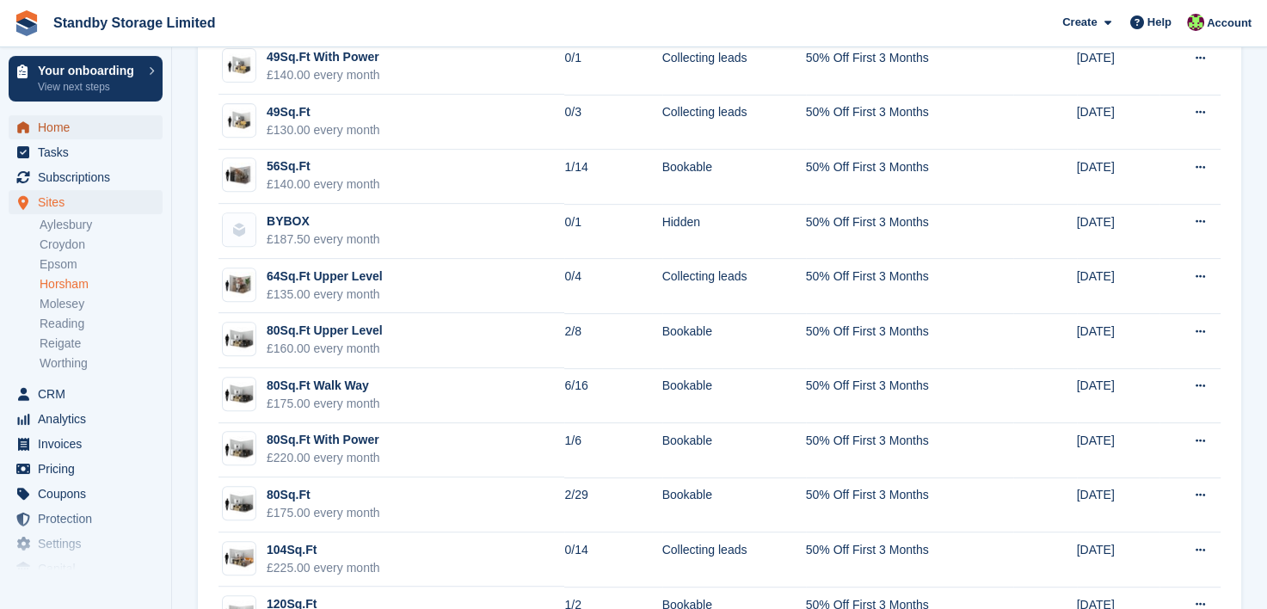
click at [45, 131] on span "Home" at bounding box center [89, 127] width 103 height 24
